Goal: Find contact information: Find contact information

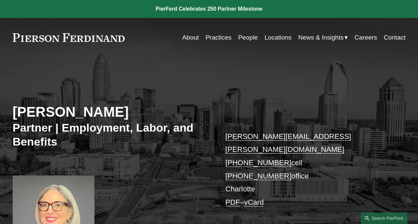
click at [244, 177] on p "[PERSON_NAME][EMAIL_ADDRESS][PERSON_NAME][DOMAIN_NAME] [PHONE_NUMBER] cell [PHO…" at bounding box center [306, 169] width 163 height 79
click at [279, 42] on link "Locations" at bounding box center [277, 37] width 27 height 13
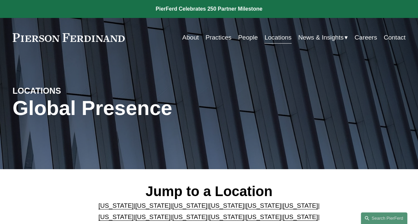
scroll to position [33, 0]
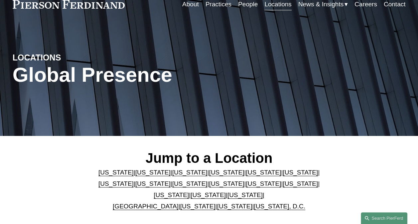
click at [282, 186] on link "[US_STATE]" at bounding box center [299, 183] width 35 height 7
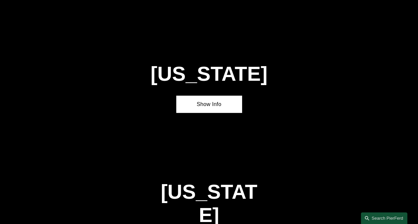
scroll to position [1576, 0]
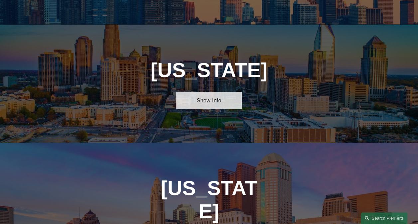
click at [212, 92] on link "Show Info" at bounding box center [208, 100] width 65 height 17
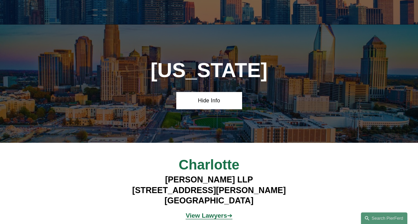
drag, startPoint x: 256, startPoint y: 180, endPoint x: 140, endPoint y: 166, distance: 116.8
click at [140, 174] on h4 "[PERSON_NAME] LLP [STREET_ADDRESS][PERSON_NAME]" at bounding box center [209, 190] width 196 height 32
drag, startPoint x: 140, startPoint y: 166, endPoint x: 201, endPoint y: 175, distance: 61.8
copy h4 "[STREET_ADDRESS][PERSON_NAME]"
